Goal: Information Seeking & Learning: Learn about a topic

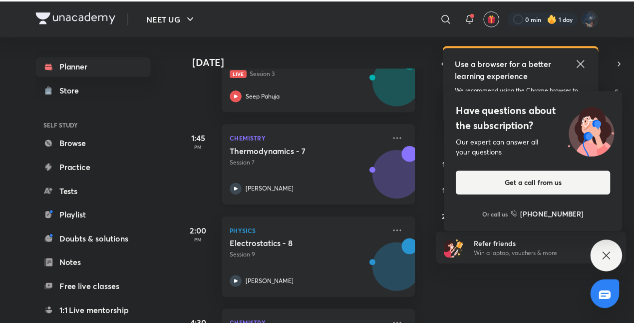
scroll to position [500, 0]
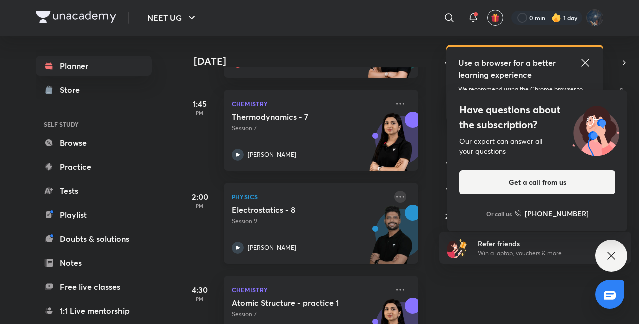
click at [395, 197] on icon at bounding box center [401, 197] width 12 height 12
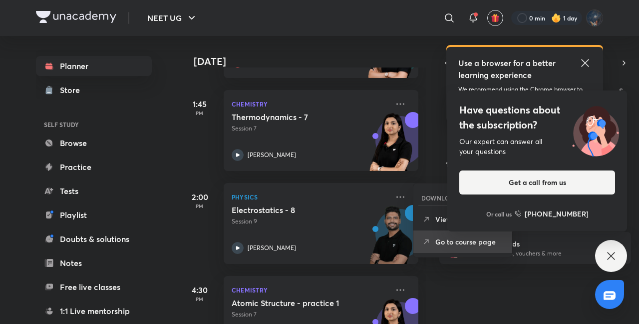
click at [455, 240] on p "Go to course page" at bounding box center [470, 241] width 69 height 10
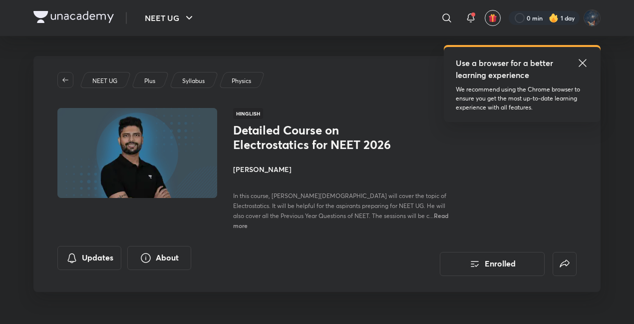
click at [402, 288] on div "Detailed Course on Electrostatics for NEET 2026 Enrolled NEET UG Plus Syllabus …" at bounding box center [316, 186] width 567 height 260
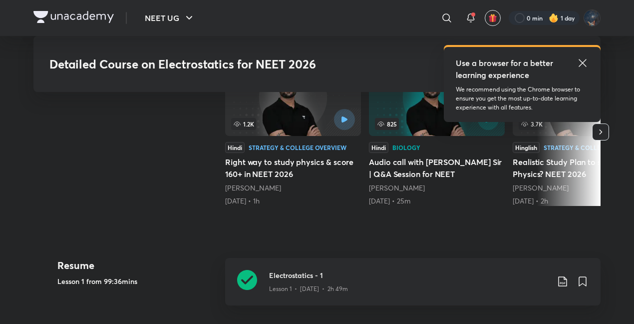
scroll to position [333, 0]
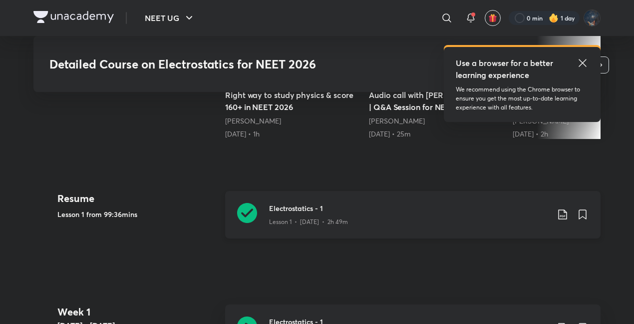
click at [364, 216] on div "Electrostatics - 1 Lesson 1 • [DATE] • 2h 49m" at bounding box center [413, 214] width 376 height 47
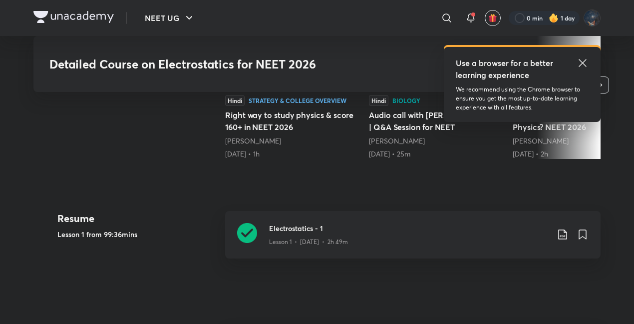
scroll to position [596, 0]
